Goal: Navigation & Orientation: Find specific page/section

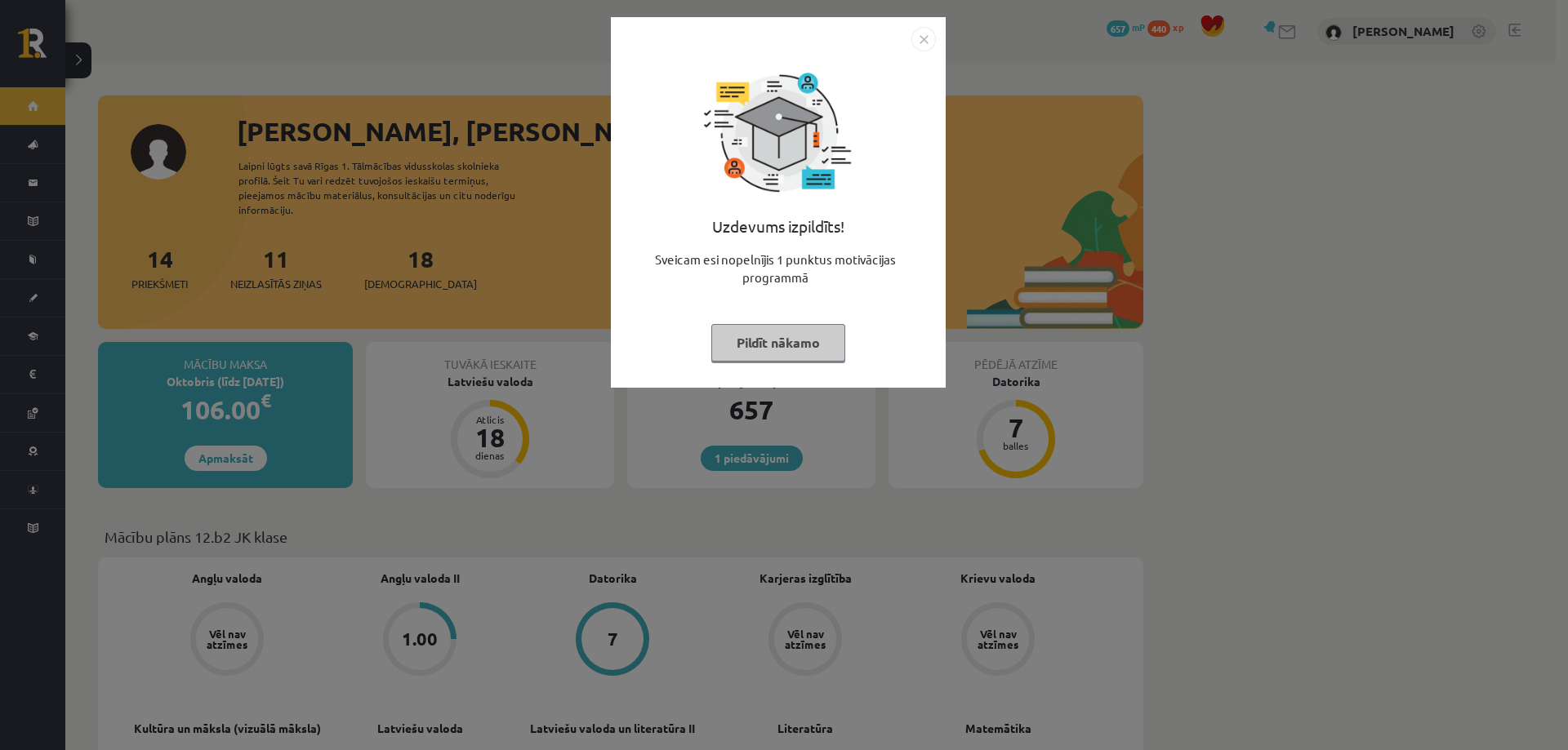
click at [1067, 186] on div "Uzdevums izpildīts! Sveicam esi nopelnījis 1 punktus motivācijas programmā Pild…" at bounding box center [784, 375] width 1568 height 750
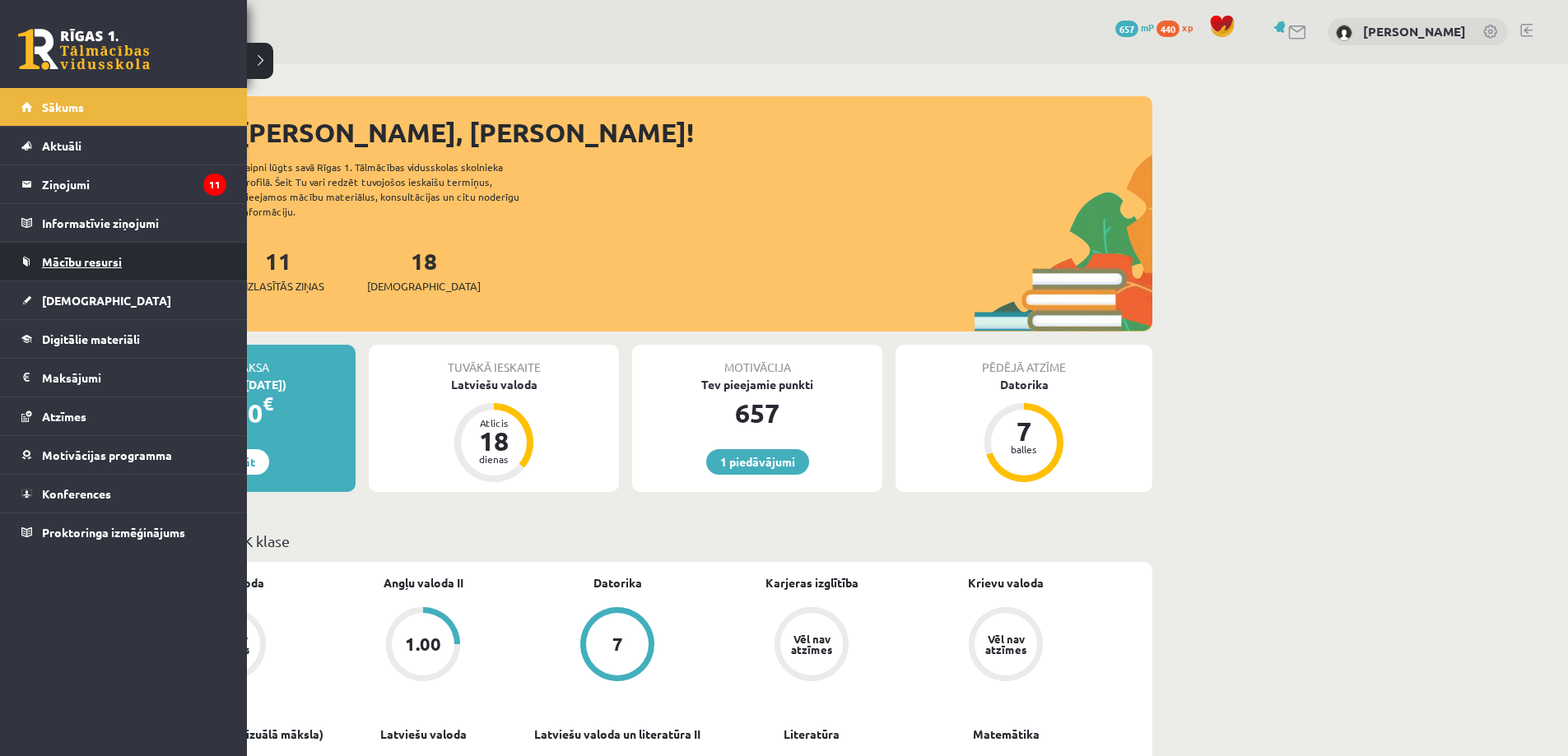
click at [96, 262] on span "Mācību resursi" at bounding box center [82, 261] width 80 height 15
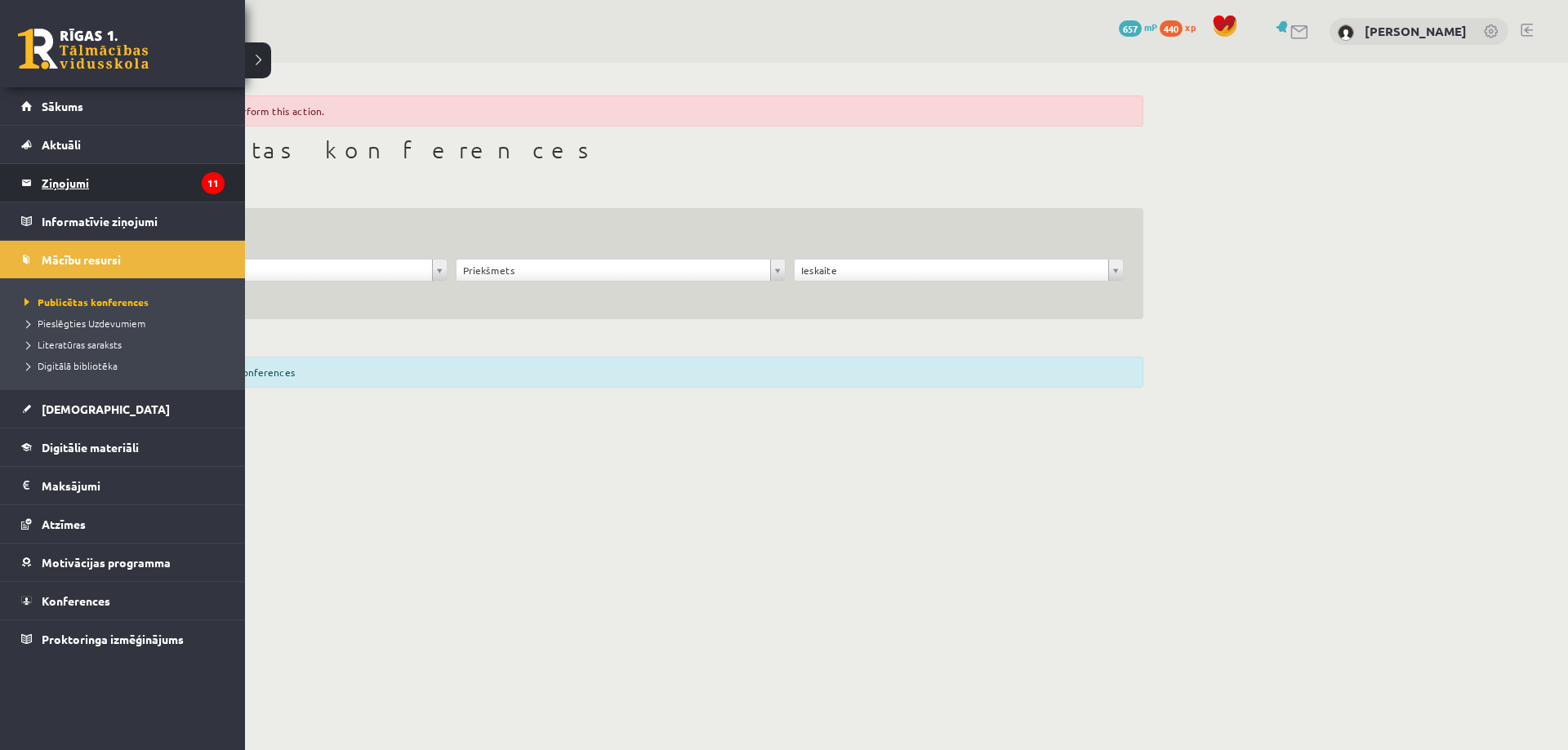
click at [43, 184] on legend "Ziņojumi 11" at bounding box center [133, 183] width 183 height 38
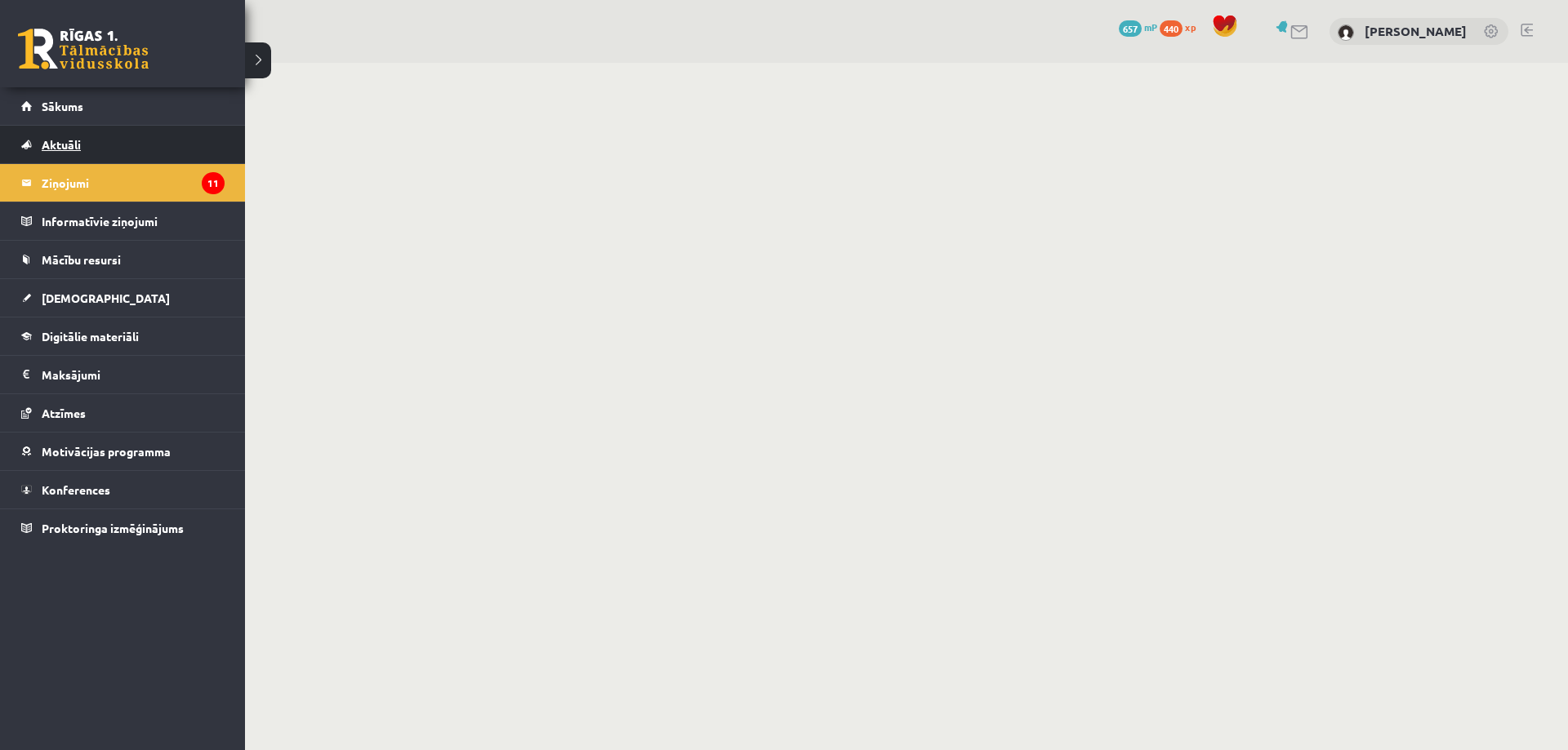
click at [57, 141] on span "Aktuāli" at bounding box center [61, 145] width 39 height 15
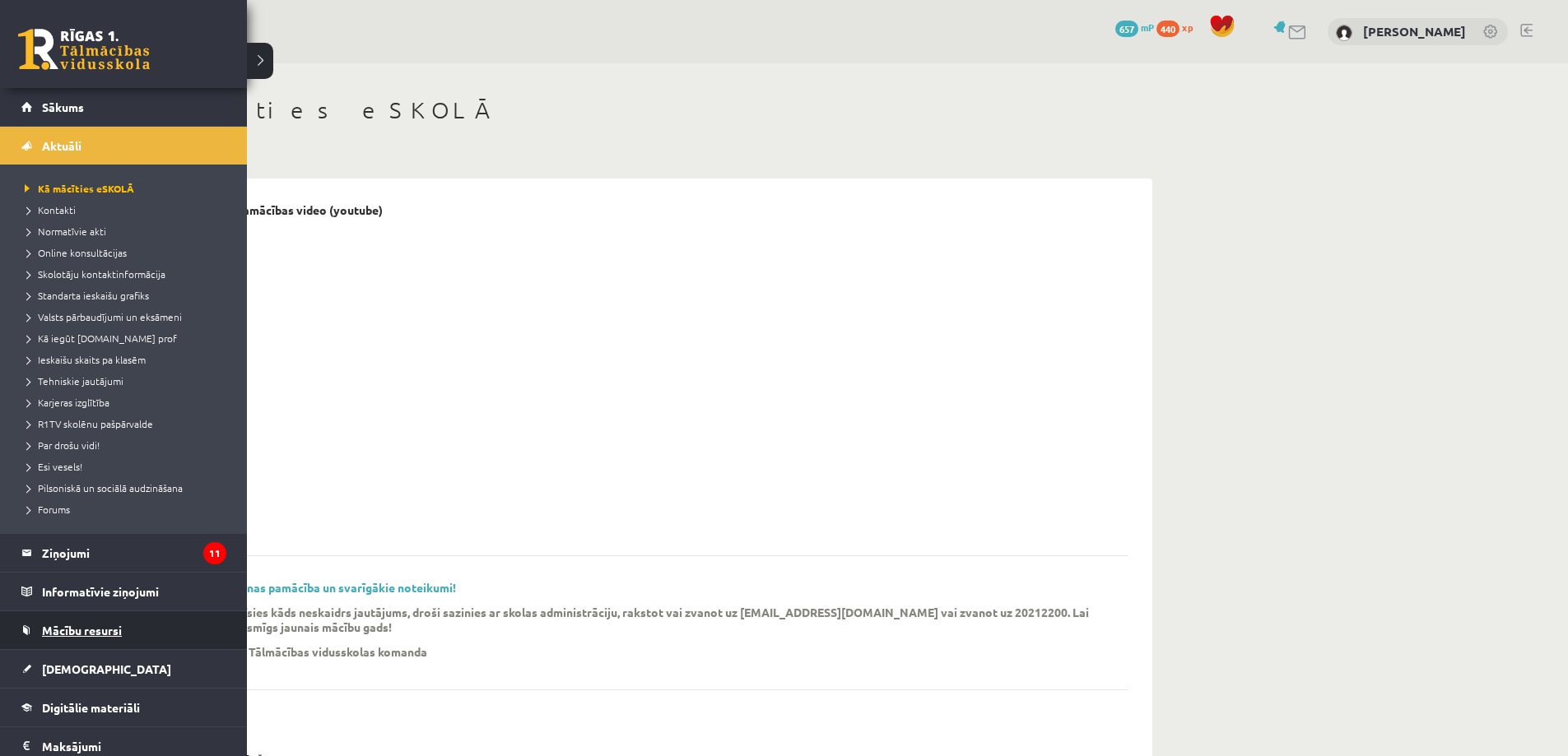
click at [101, 633] on span "Mācību resursi" at bounding box center [82, 631] width 80 height 15
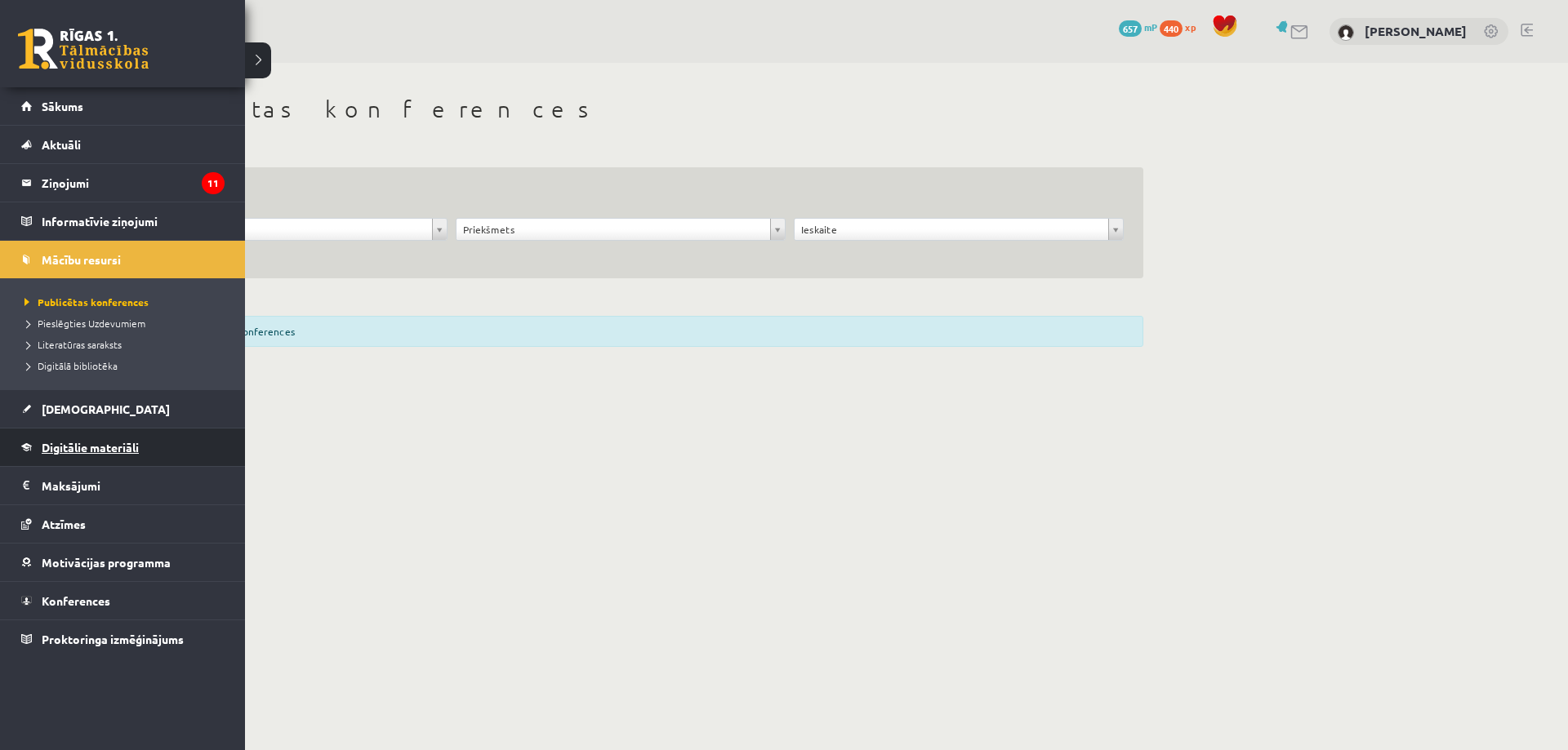
click at [129, 445] on span "Digitālie materiāli" at bounding box center [90, 447] width 97 height 15
